Goal: Task Accomplishment & Management: Complete application form

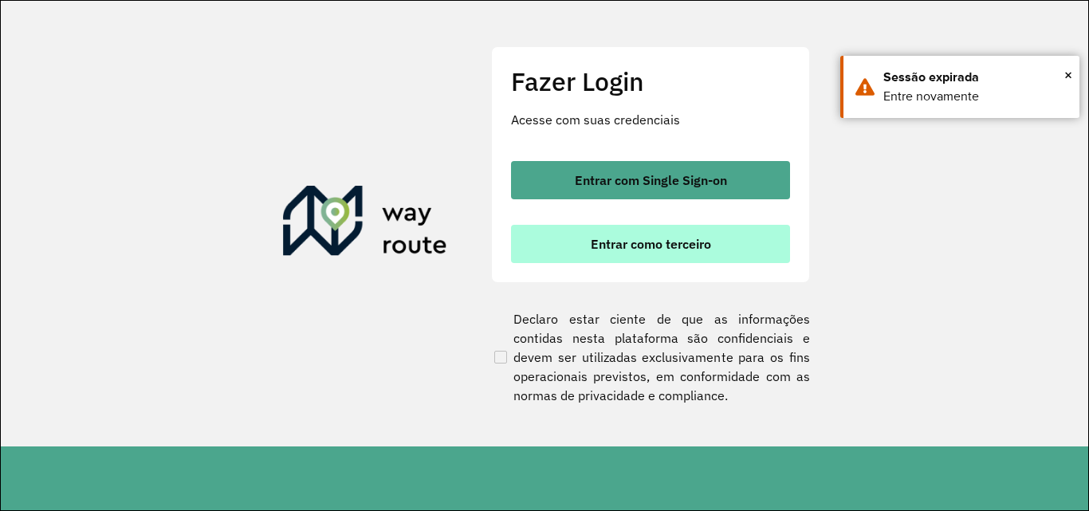
click at [727, 254] on button "Entrar como terceiro" at bounding box center [650, 244] width 279 height 38
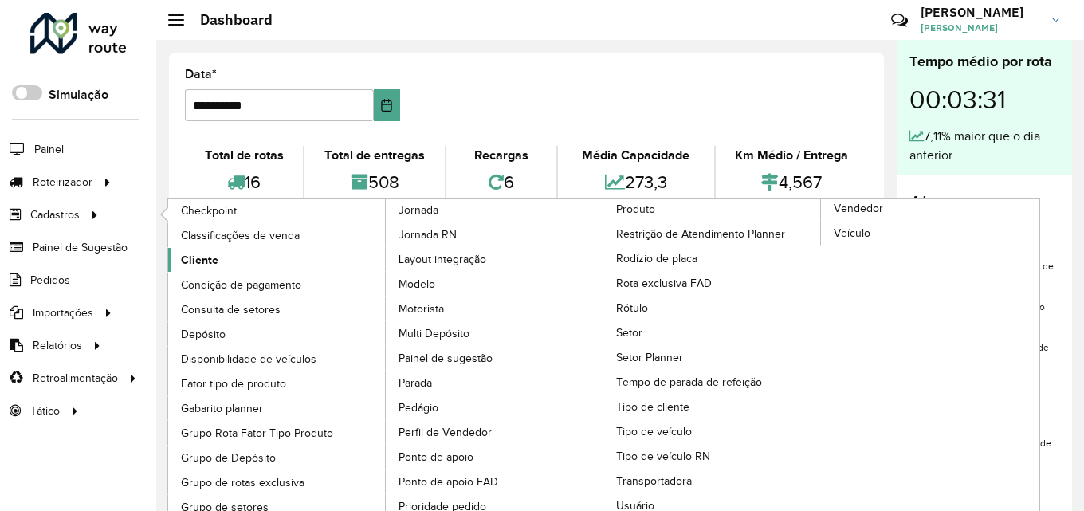
click at [189, 256] on span "Cliente" at bounding box center [199, 260] width 37 height 17
